Goal: Task Accomplishment & Management: Use online tool/utility

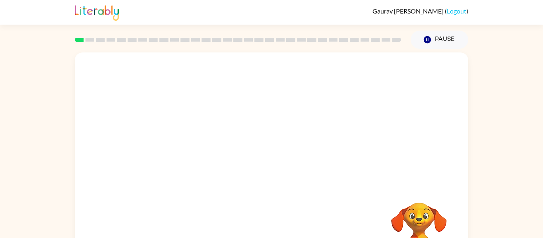
click at [180, 149] on video "Your browser must support playing .mp4 files to use Literably. Please try using…" at bounding box center [271, 118] width 393 height 133
click at [185, 153] on video "Your browser must support playing .mp4 files to use Literably. Please try using…" at bounding box center [271, 118] width 393 height 133
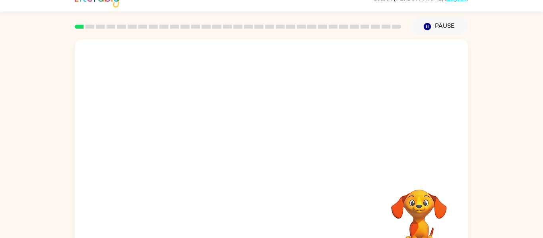
scroll to position [14, 0]
click at [265, 157] on div at bounding box center [271, 156] width 51 height 29
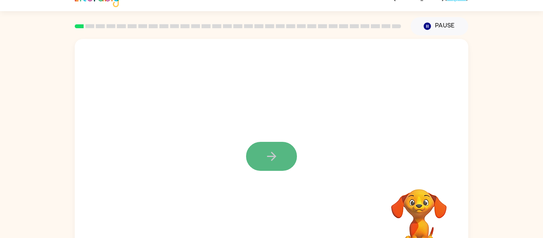
click at [265, 154] on icon "button" at bounding box center [272, 156] width 14 height 14
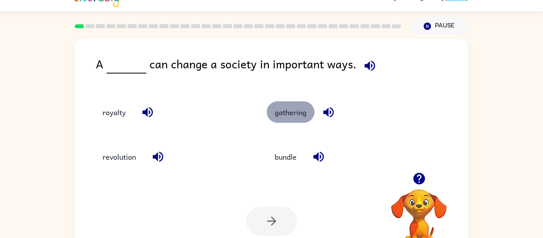
click at [308, 116] on button "gathering" at bounding box center [291, 111] width 48 height 21
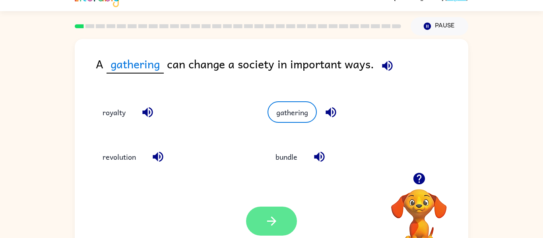
click at [265, 223] on icon "button" at bounding box center [272, 221] width 14 height 14
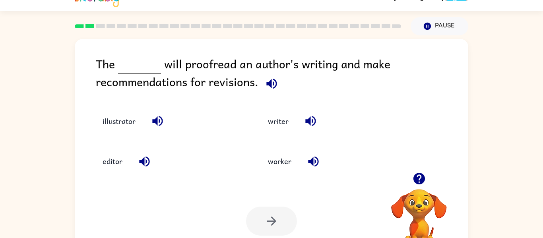
click at [102, 64] on div "The will proofread an author's writing and make recommendations for revisions." at bounding box center [282, 75] width 372 height 40
click at [106, 58] on div "The will proofread an author's writing and make recommendations for revisions." at bounding box center [282, 75] width 372 height 40
click at [118, 167] on button "editor" at bounding box center [113, 161] width 36 height 21
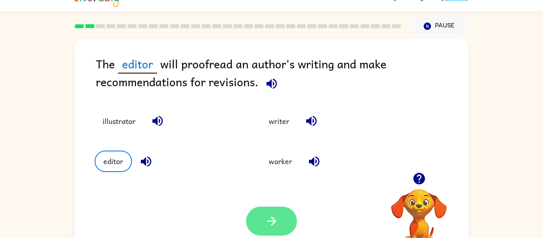
click at [267, 220] on icon "button" at bounding box center [272, 221] width 14 height 14
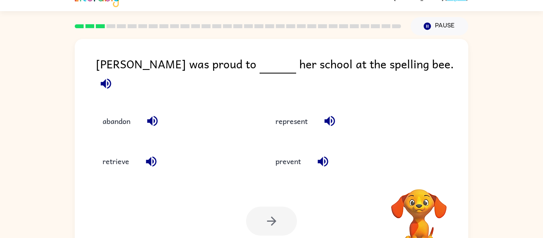
scroll to position [0, 0]
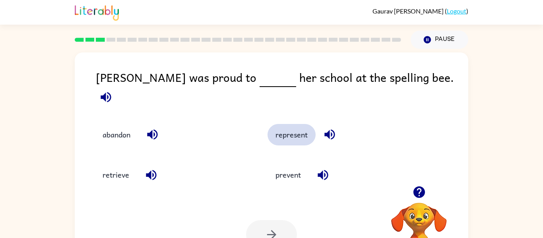
click at [291, 128] on button "represent" at bounding box center [291, 134] width 48 height 21
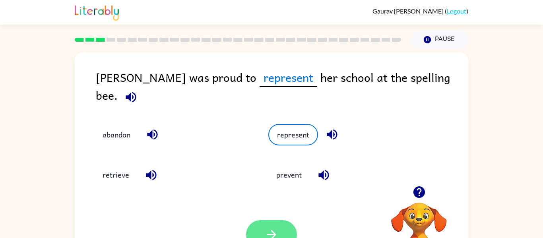
click at [254, 234] on button "button" at bounding box center [271, 234] width 51 height 29
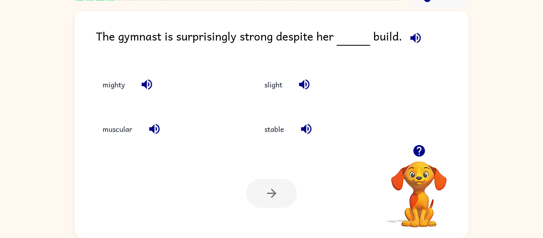
drag, startPoint x: 248, startPoint y: 134, endPoint x: 241, endPoint y: 141, distance: 10.1
click at [241, 141] on div "stable" at bounding box center [322, 125] width 162 height 44
drag, startPoint x: 241, startPoint y: 141, endPoint x: 247, endPoint y: 184, distance: 42.9
click at [247, 184] on div "The gymnast is surprisingly strong despite her build. mighty slight muscular st…" at bounding box center [271, 124] width 393 height 227
drag, startPoint x: 247, startPoint y: 184, endPoint x: 253, endPoint y: 203, distance: 20.6
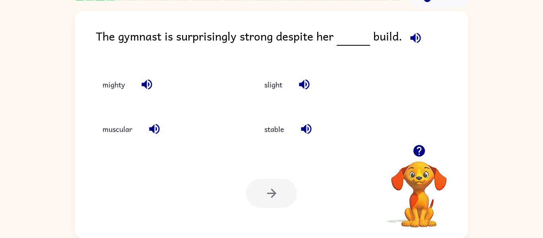
click at [253, 203] on div at bounding box center [271, 193] width 51 height 29
click at [419, 149] on icon "button" at bounding box center [419, 151] width 12 height 12
click at [270, 90] on button "slight" at bounding box center [273, 83] width 34 height 21
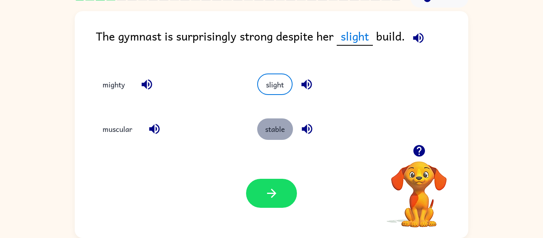
click at [271, 135] on button "stable" at bounding box center [275, 128] width 36 height 21
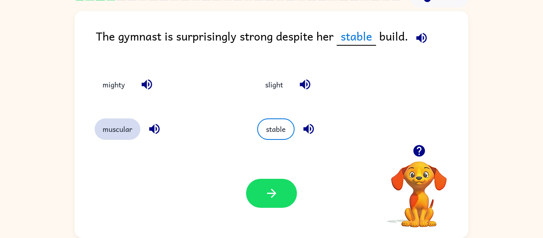
click at [116, 128] on button "muscular" at bounding box center [118, 128] width 46 height 21
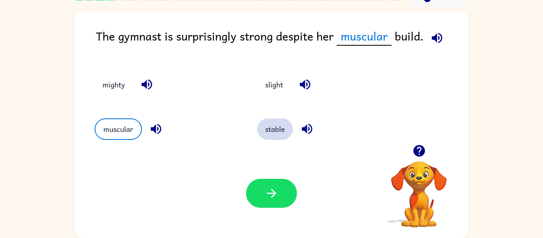
click at [280, 132] on button "stable" at bounding box center [275, 128] width 36 height 21
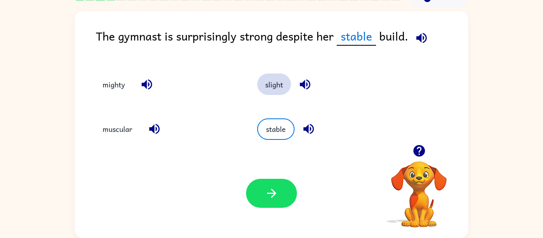
click at [266, 82] on button "slight" at bounding box center [274, 83] width 34 height 21
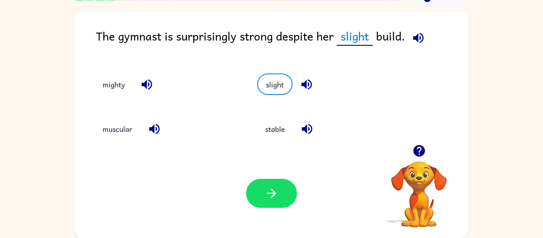
click at [356, 213] on div "Your browser must support playing .mp4 files to use Literably. Please try using…" at bounding box center [271, 193] width 393 height 89
click at [282, 193] on button "button" at bounding box center [271, 193] width 51 height 29
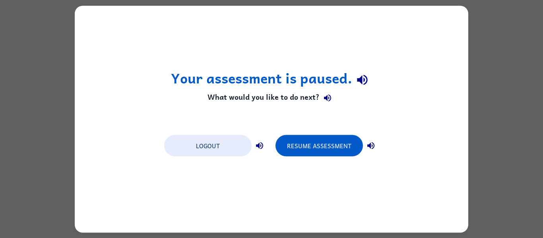
scroll to position [0, 0]
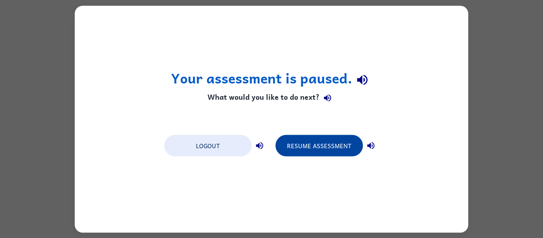
click at [324, 151] on button "Resume Assessment" at bounding box center [318, 145] width 87 height 21
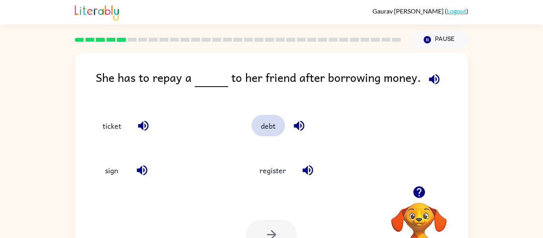
click at [256, 126] on button "debt" at bounding box center [267, 125] width 33 height 21
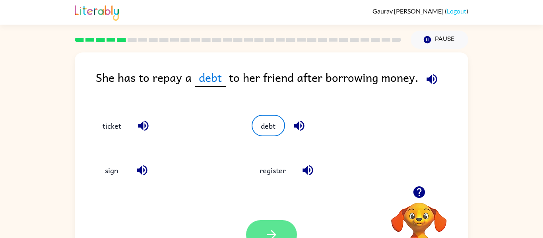
click at [259, 235] on button "button" at bounding box center [271, 234] width 51 height 29
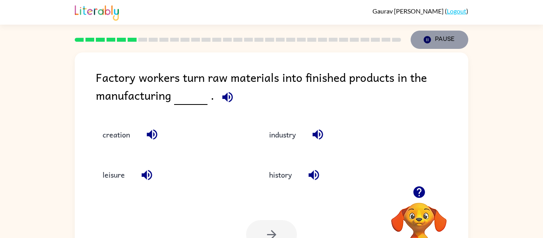
click at [433, 46] on button "Pause Pause" at bounding box center [439, 40] width 58 height 18
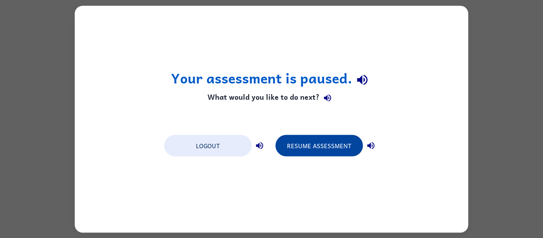
click at [310, 146] on button "Resume Assessment" at bounding box center [318, 145] width 87 height 21
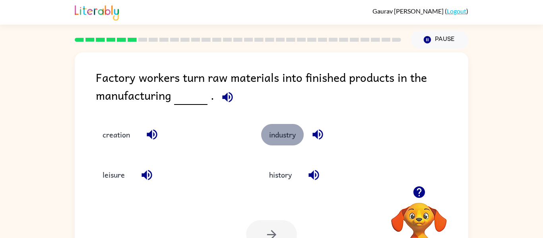
click at [273, 139] on button "industry" at bounding box center [282, 134] width 43 height 21
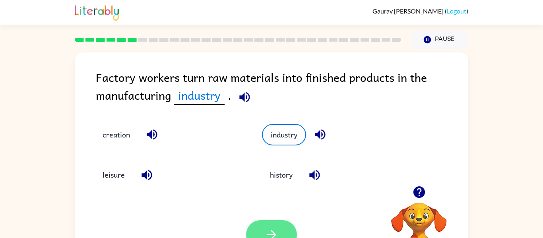
click at [280, 227] on button "button" at bounding box center [271, 234] width 51 height 29
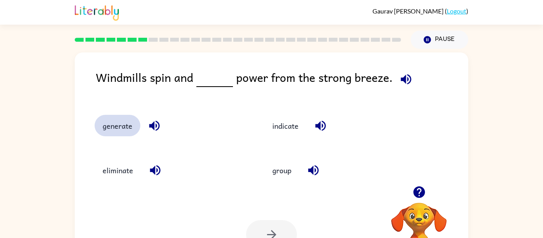
click at [109, 124] on button "generate" at bounding box center [118, 125] width 46 height 21
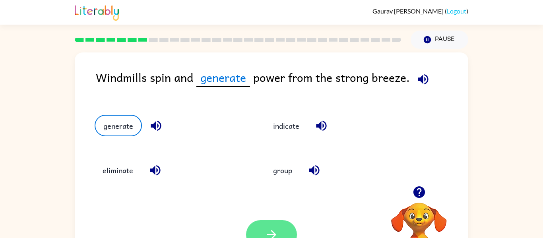
click at [262, 236] on button "button" at bounding box center [271, 234] width 51 height 29
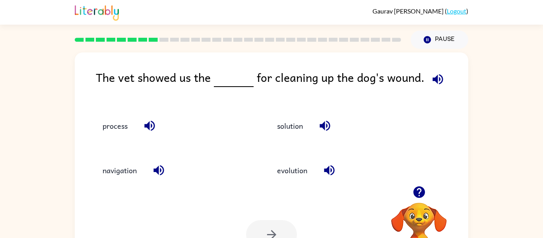
click at [284, 113] on div "solution" at bounding box center [341, 122] width 174 height 44
click at [116, 170] on button "navigation" at bounding box center [120, 170] width 50 height 21
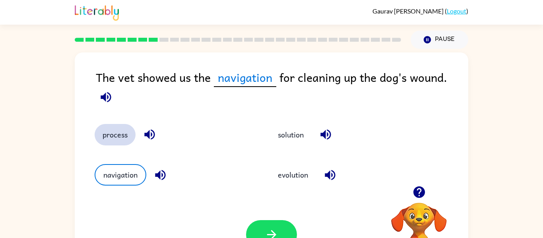
click at [109, 139] on button "process" at bounding box center [115, 134] width 41 height 21
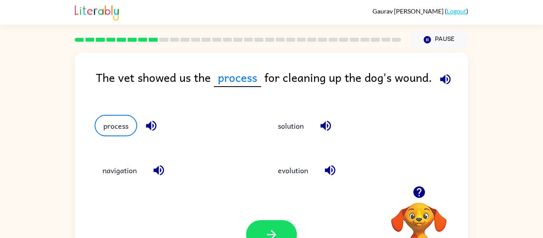
click at [250, 218] on div "Your browser must support playing .mp4 files to use Literably. Please try using…" at bounding box center [271, 234] width 393 height 89
click at [259, 229] on button "button" at bounding box center [271, 234] width 51 height 29
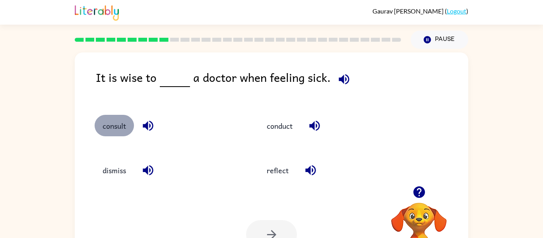
click at [119, 120] on button "consult" at bounding box center [114, 125] width 39 height 21
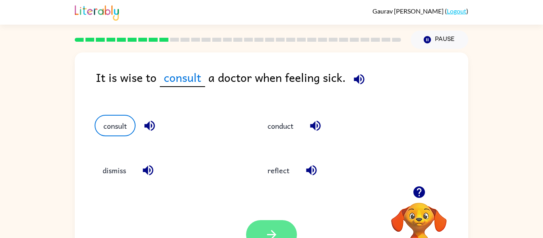
click at [260, 229] on button "button" at bounding box center [271, 234] width 51 height 29
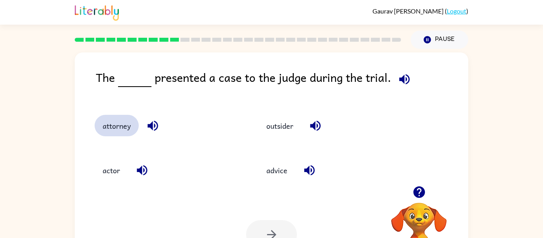
click at [113, 122] on button "attorney" at bounding box center [117, 125] width 44 height 21
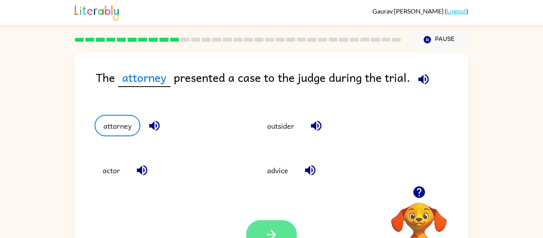
click at [284, 227] on button "button" at bounding box center [271, 234] width 51 height 29
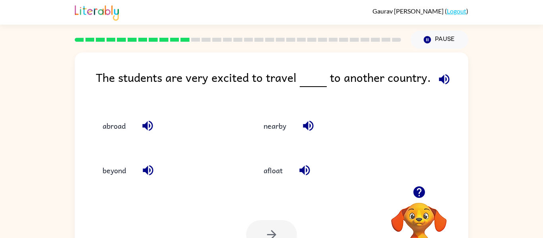
click at [88, 170] on div "beyond" at bounding box center [159, 167] width 161 height 44
click at [272, 127] on button "nearby" at bounding box center [274, 125] width 39 height 21
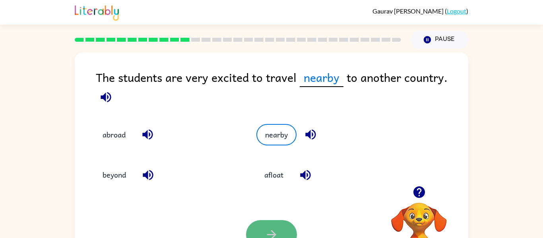
click at [260, 229] on button "button" at bounding box center [271, 234] width 51 height 29
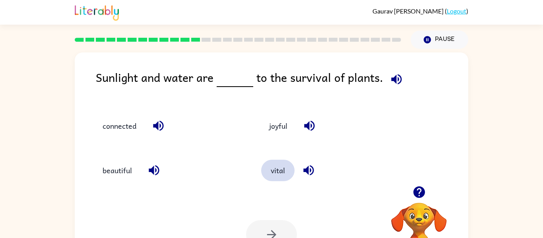
click at [282, 180] on button "vital" at bounding box center [277, 170] width 33 height 21
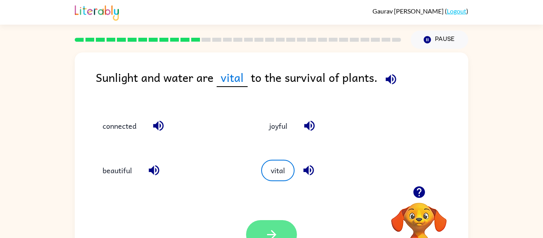
click at [265, 233] on icon "button" at bounding box center [272, 235] width 14 height 14
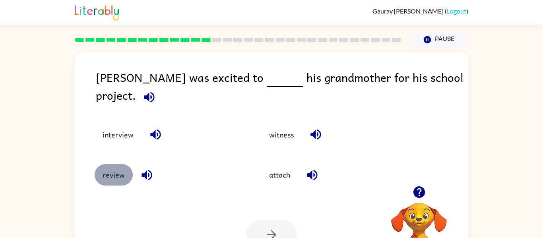
click at [114, 164] on button "review" at bounding box center [114, 174] width 38 height 21
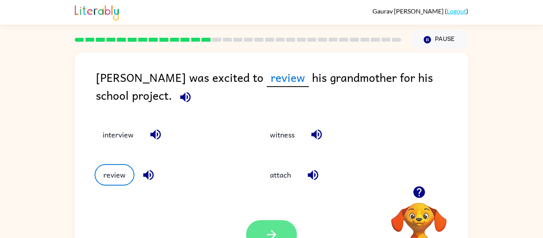
click at [257, 226] on button "button" at bounding box center [271, 234] width 51 height 29
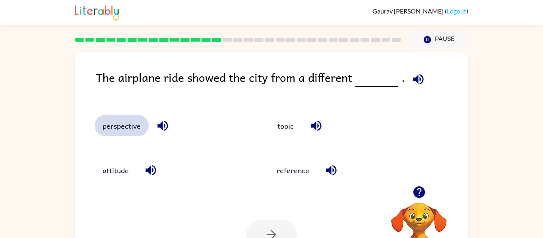
click at [118, 131] on button "perspective" at bounding box center [122, 125] width 54 height 21
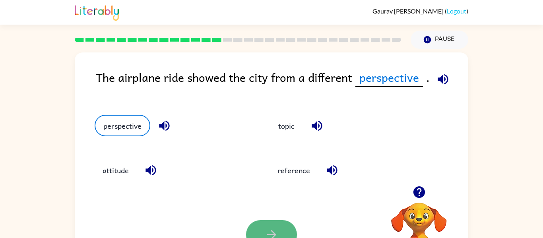
click at [270, 226] on button "button" at bounding box center [271, 234] width 51 height 29
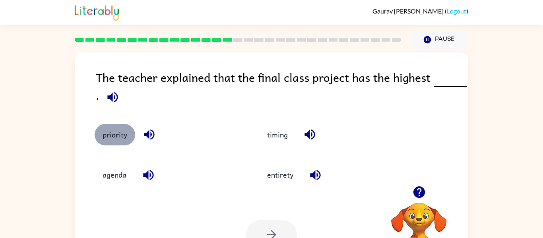
click at [122, 133] on button "priority" at bounding box center [115, 134] width 41 height 21
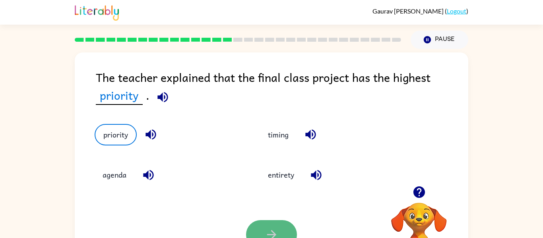
click at [260, 236] on button "button" at bounding box center [271, 234] width 51 height 29
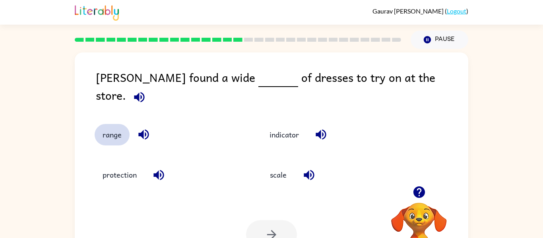
click at [123, 125] on button "range" at bounding box center [112, 134] width 35 height 21
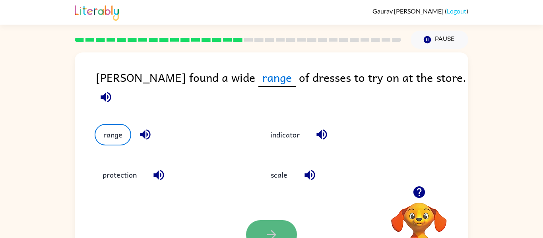
click at [265, 228] on icon "button" at bounding box center [272, 235] width 14 height 14
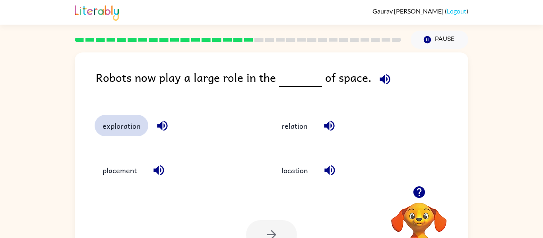
click at [129, 129] on button "exploration" at bounding box center [122, 125] width 54 height 21
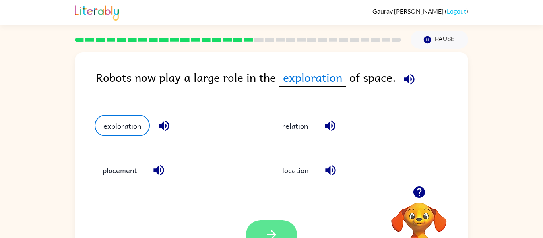
click at [271, 228] on icon "button" at bounding box center [272, 235] width 14 height 14
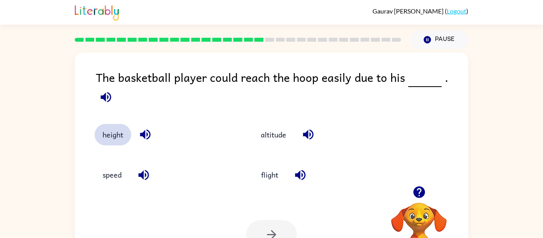
click at [103, 124] on button "height" at bounding box center [113, 134] width 37 height 21
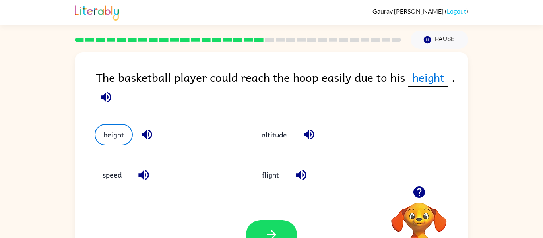
click at [267, 218] on div "Your browser must support playing .mp4 files to use Literably. Please try using…" at bounding box center [271, 234] width 393 height 89
click at [269, 235] on icon "button" at bounding box center [272, 235] width 14 height 14
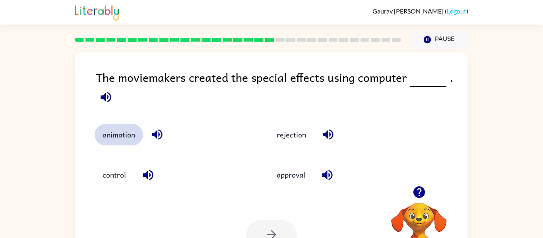
click at [122, 139] on button "animation" at bounding box center [119, 134] width 48 height 21
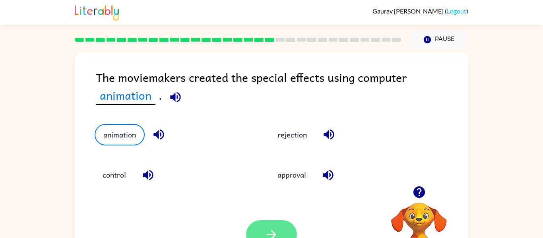
click at [279, 230] on button "button" at bounding box center [271, 234] width 51 height 29
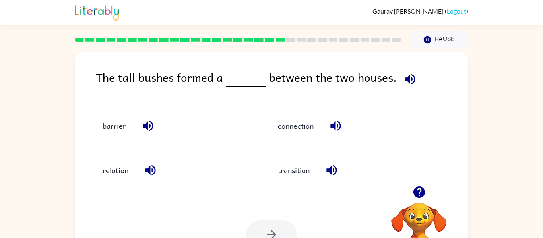
click at [98, 115] on div "barrier" at bounding box center [173, 125] width 157 height 21
click at [110, 124] on button "barrier" at bounding box center [114, 125] width 39 height 21
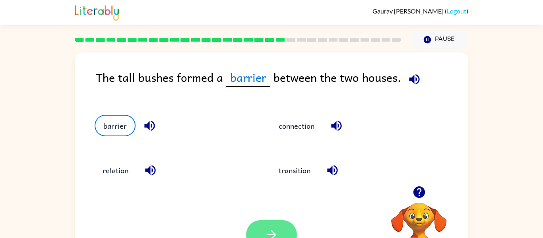
click at [280, 232] on button "button" at bounding box center [271, 234] width 51 height 29
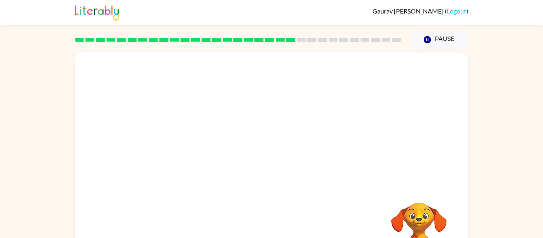
click at [196, 121] on video "Your browser must support playing .mp4 files to use Literably. Please try using…" at bounding box center [271, 118] width 393 height 133
click at [275, 168] on icon "button" at bounding box center [272, 170] width 14 height 14
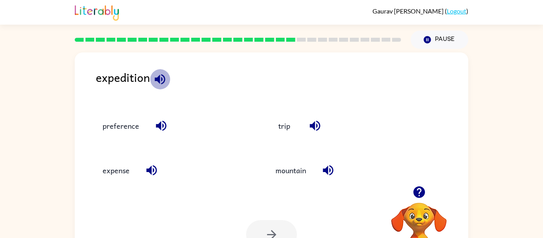
click at [155, 81] on icon "button" at bounding box center [160, 79] width 14 height 14
click at [283, 131] on button "trip" at bounding box center [283, 125] width 33 height 21
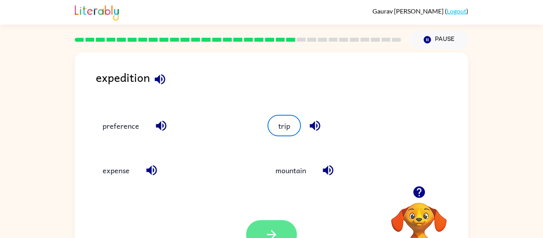
click at [266, 228] on icon "button" at bounding box center [272, 235] width 14 height 14
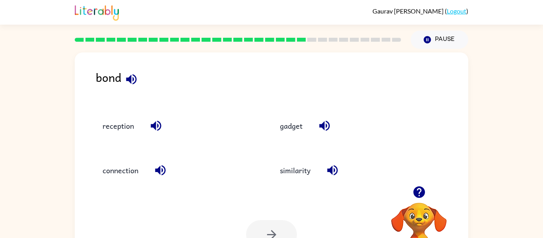
click at [131, 81] on icon "button" at bounding box center [131, 79] width 14 height 14
click at [131, 168] on button "connection" at bounding box center [121, 170] width 52 height 21
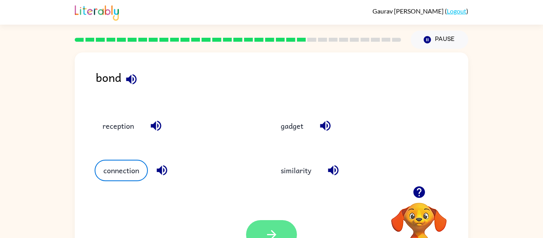
click at [277, 226] on button "button" at bounding box center [271, 234] width 51 height 29
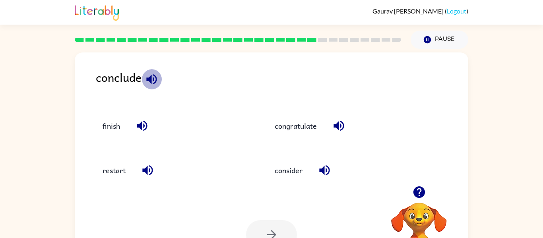
click at [151, 82] on icon "button" at bounding box center [151, 79] width 10 height 10
click at [113, 120] on button "finish" at bounding box center [111, 125] width 33 height 21
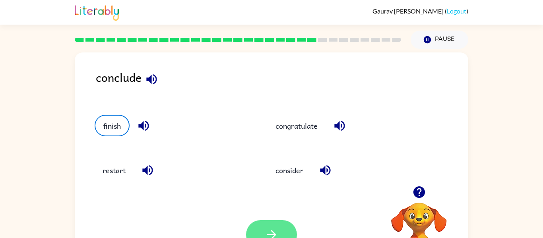
click at [271, 224] on button "button" at bounding box center [271, 234] width 51 height 29
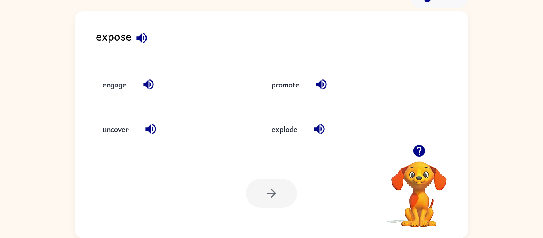
click at [137, 31] on icon "button" at bounding box center [142, 38] width 14 height 14
click at [166, 131] on div "uncover" at bounding box center [170, 128] width 151 height 21
click at [120, 135] on button "uncover" at bounding box center [116, 128] width 42 height 21
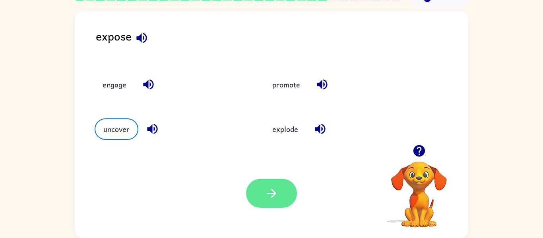
click at [272, 190] on icon "button" at bounding box center [271, 193] width 9 height 9
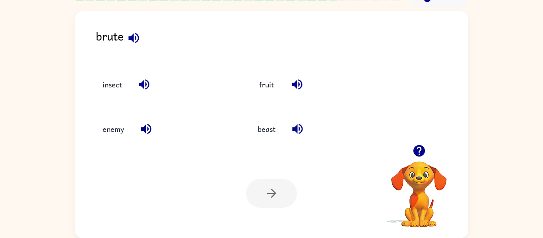
click at [131, 34] on icon "button" at bounding box center [134, 38] width 14 height 14
click at [254, 130] on button "beast" at bounding box center [266, 128] width 34 height 21
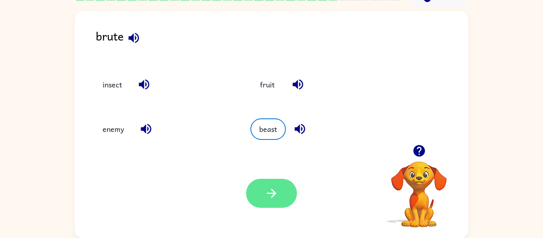
click at [289, 195] on button "button" at bounding box center [271, 193] width 51 height 29
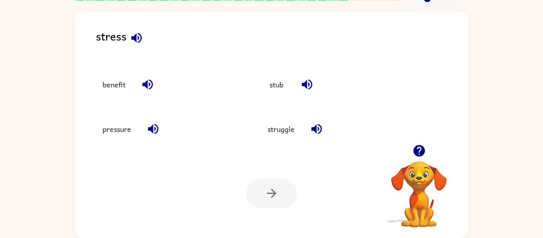
scroll to position [0, 0]
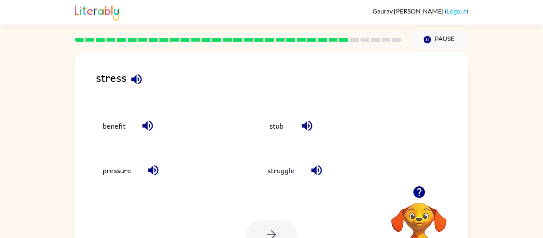
click at [150, 77] on div "stress" at bounding box center [282, 83] width 372 height 31
click at [137, 76] on icon "button" at bounding box center [137, 79] width 14 height 14
click at [281, 168] on button "struggle" at bounding box center [280, 170] width 43 height 21
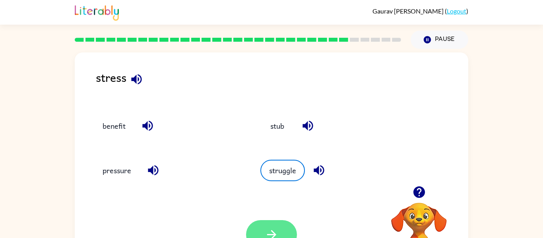
click at [284, 226] on button "button" at bounding box center [271, 234] width 51 height 29
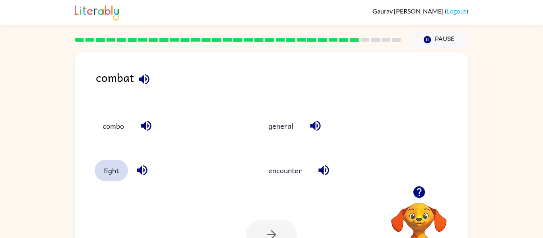
click at [104, 175] on button "fight" at bounding box center [111, 170] width 33 height 21
click at [280, 228] on button "button" at bounding box center [271, 234] width 51 height 29
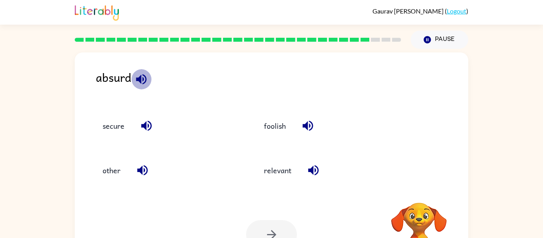
click at [141, 85] on icon "button" at bounding box center [141, 79] width 14 height 14
click at [274, 134] on button "foolish" at bounding box center [275, 125] width 38 height 21
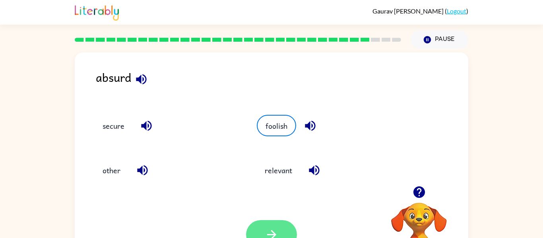
click at [269, 232] on icon "button" at bounding box center [272, 235] width 14 height 14
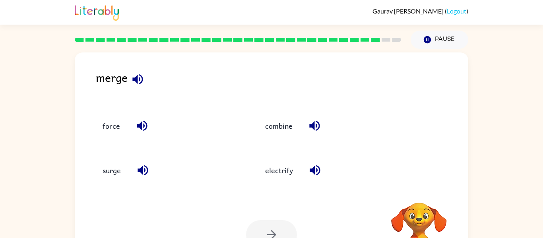
click at [139, 78] on icon "button" at bounding box center [137, 79] width 10 height 10
click at [302, 138] on div "combine" at bounding box center [323, 122] width 162 height 44
click at [284, 123] on button "combine" at bounding box center [278, 125] width 43 height 21
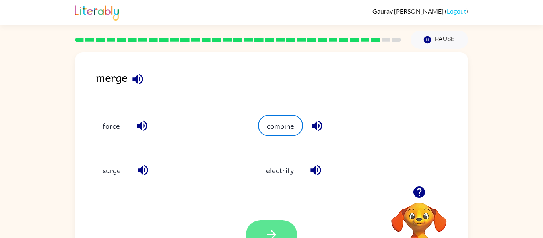
click at [265, 231] on icon "button" at bounding box center [272, 235] width 14 height 14
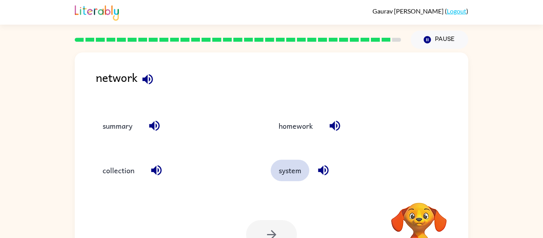
click at [304, 172] on button "system" at bounding box center [290, 170] width 39 height 21
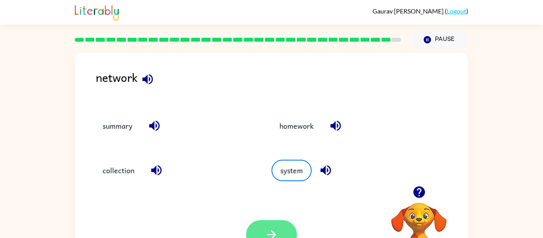
click at [282, 230] on button "button" at bounding box center [271, 234] width 51 height 29
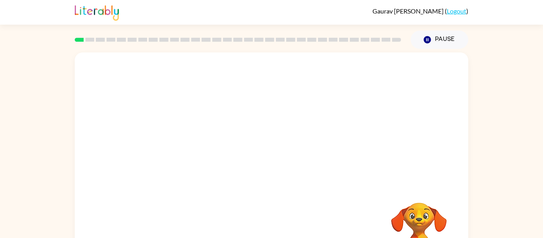
click at [504, 180] on div "Your browser must support playing .mp4 files to use Literably. Please try using…" at bounding box center [271, 164] width 543 height 230
click at [342, 195] on div "Your browser must support playing .mp4 files to use Literably. Please try using…" at bounding box center [271, 165] width 393 height 227
click at [342, 207] on div "Your browser must support playing .mp4 files to use Literably. Please try using…" at bounding box center [271, 165] width 393 height 227
click at [117, 87] on div at bounding box center [271, 165] width 393 height 227
click at [265, 172] on icon "button" at bounding box center [272, 170] width 14 height 14
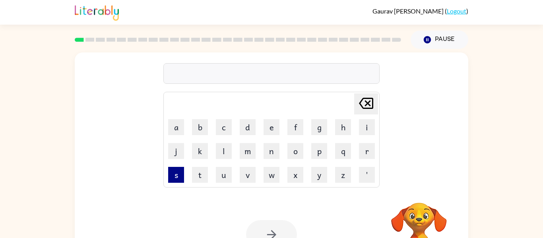
click at [172, 176] on button "s" at bounding box center [176, 175] width 16 height 16
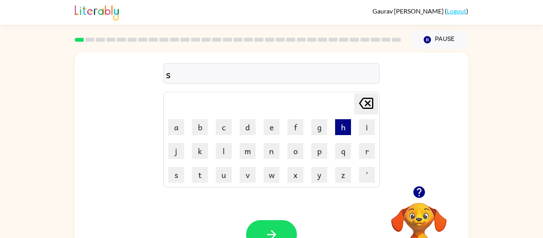
click at [337, 129] on button "h" at bounding box center [343, 127] width 16 height 16
type button "h"
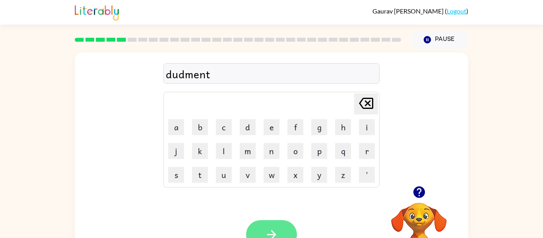
click at [280, 229] on button "button" at bounding box center [271, 234] width 51 height 29
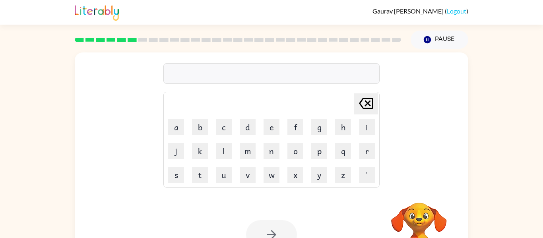
click at [213, 71] on div at bounding box center [271, 73] width 216 height 21
click at [214, 75] on div at bounding box center [271, 73] width 216 height 21
click at [220, 88] on div "Delete Delete last character input a b c d e f g h i j k l m n o p q r s t u v …" at bounding box center [271, 119] width 216 height 136
click at [214, 75] on div at bounding box center [271, 73] width 216 height 21
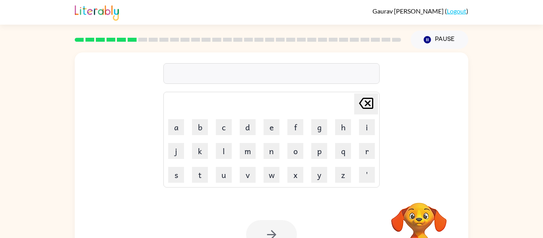
click at [218, 70] on div at bounding box center [271, 73] width 216 height 21
click at [206, 76] on div at bounding box center [271, 73] width 216 height 21
click at [205, 76] on div at bounding box center [271, 73] width 216 height 21
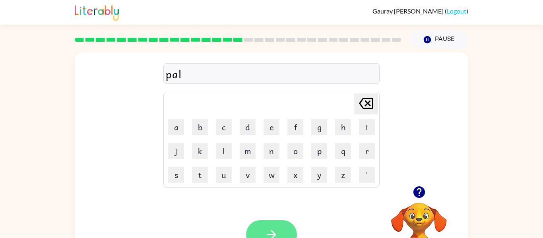
click at [275, 230] on icon "button" at bounding box center [272, 235] width 14 height 14
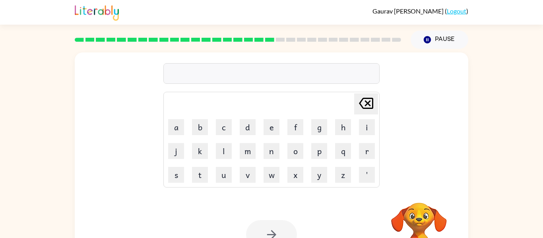
click at [208, 74] on div at bounding box center [271, 73] width 216 height 21
click at [201, 76] on div at bounding box center [271, 73] width 216 height 21
click at [201, 73] on div at bounding box center [271, 73] width 216 height 21
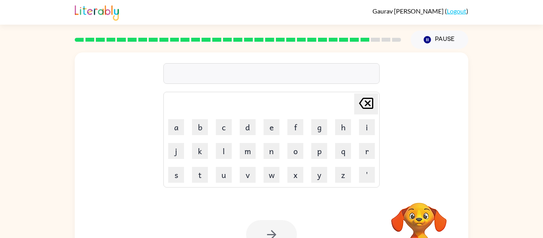
click at [146, 66] on div "Delete Delete last character input a b c d e f g h i j k l m n o p q r s t u v …" at bounding box center [271, 118] width 393 height 133
